Goal: Navigation & Orientation: Go to known website

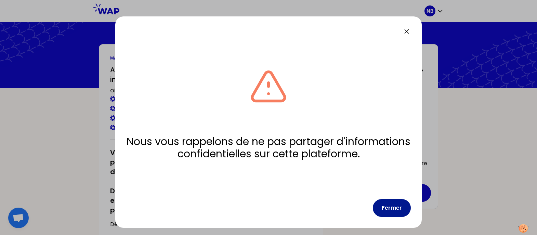
click at [389, 206] on button "Fermer" at bounding box center [392, 208] width 38 height 18
